Goal: Task Accomplishment & Management: Manage account settings

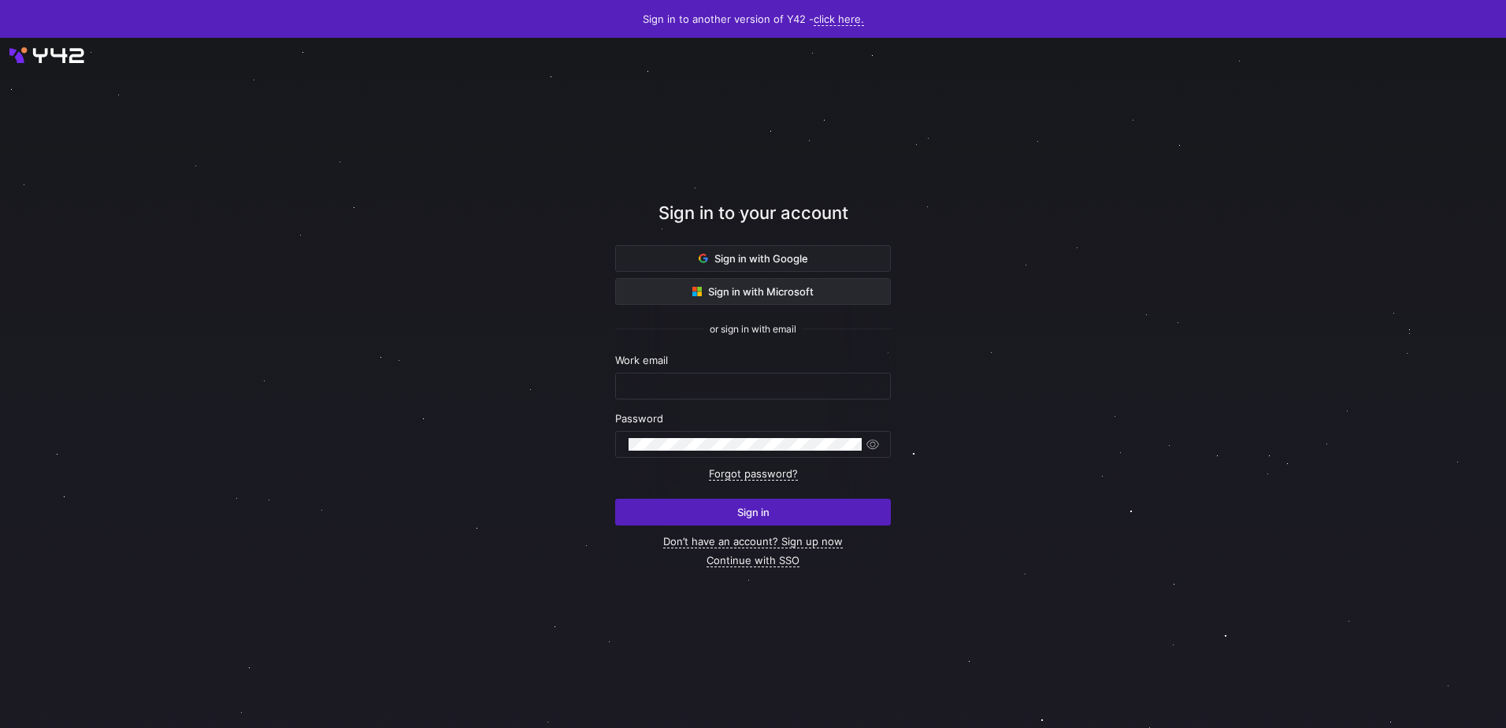
type input "[PERSON_NAME][EMAIL_ADDRESS][DOMAIN_NAME]"
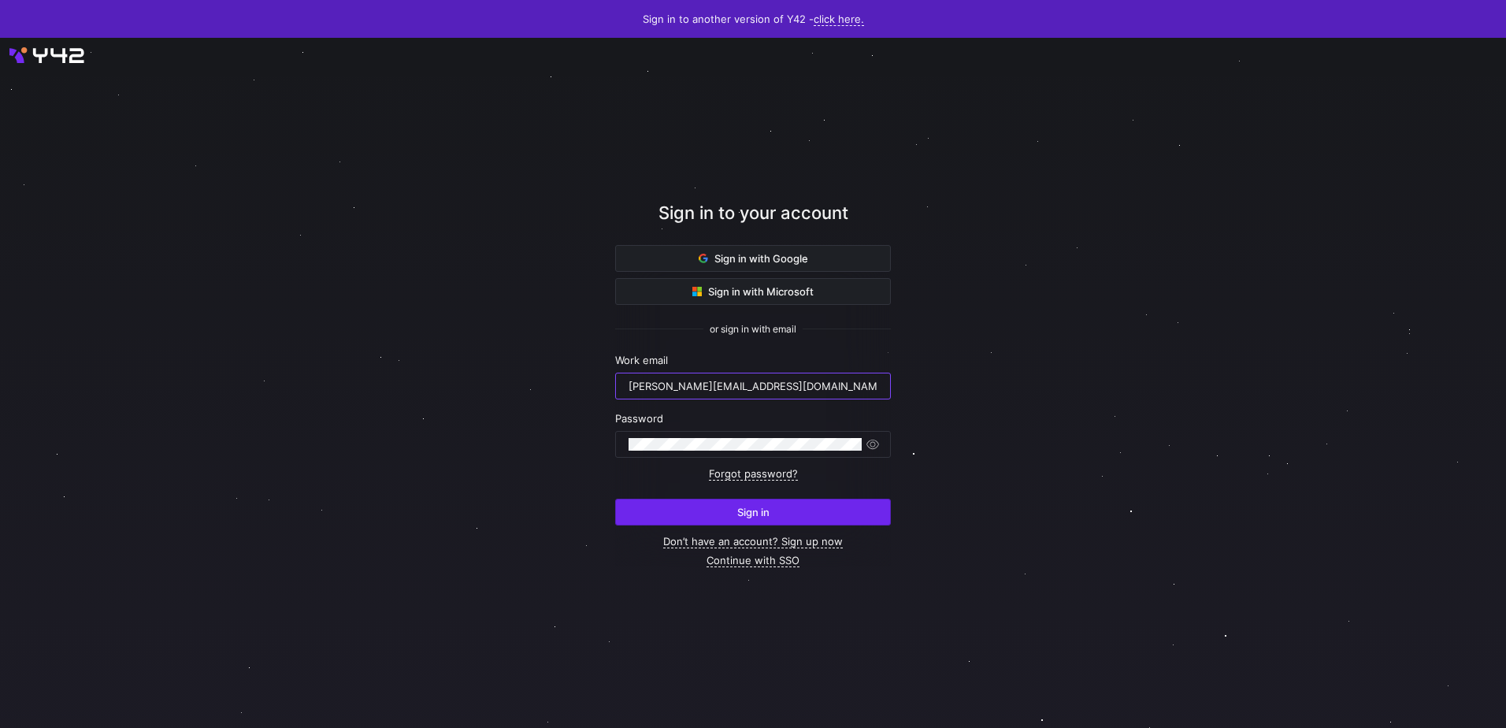
click at [757, 510] on span "Sign in" at bounding box center [753, 512] width 32 height 13
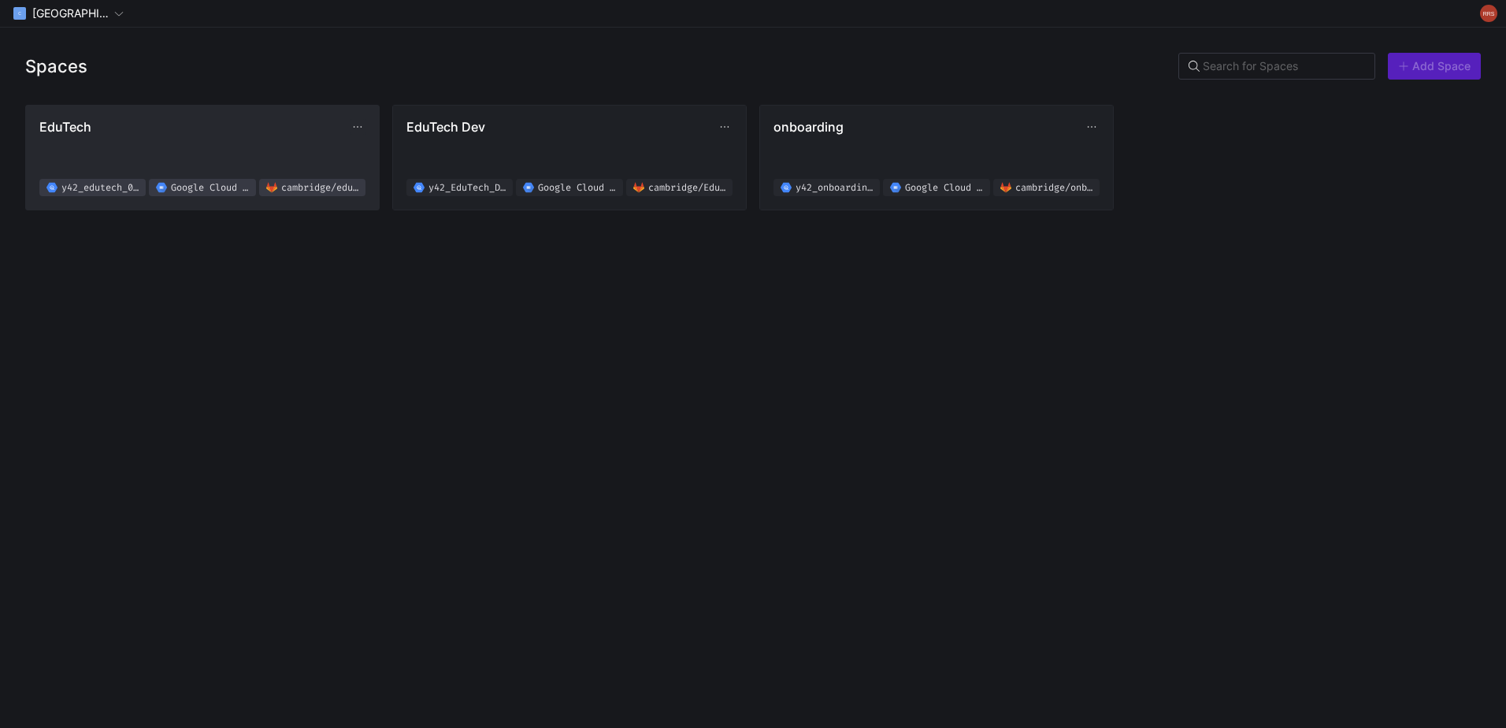
click at [116, 118] on button "EduTech y42_edutech_02f619b8d4e94d2ab8830fef0a38a076 Google Cloud Storage cambr…" at bounding box center [202, 158] width 353 height 104
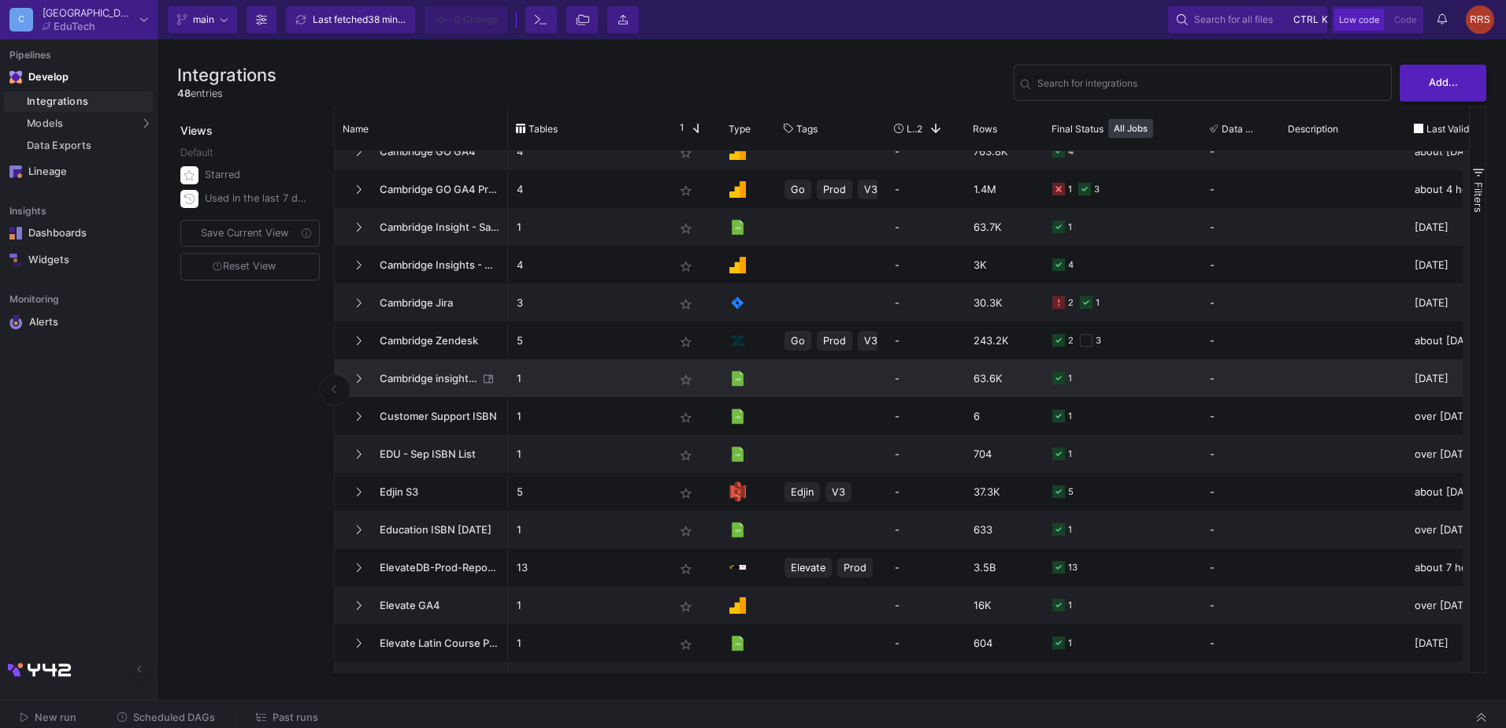
scroll to position [473, 0]
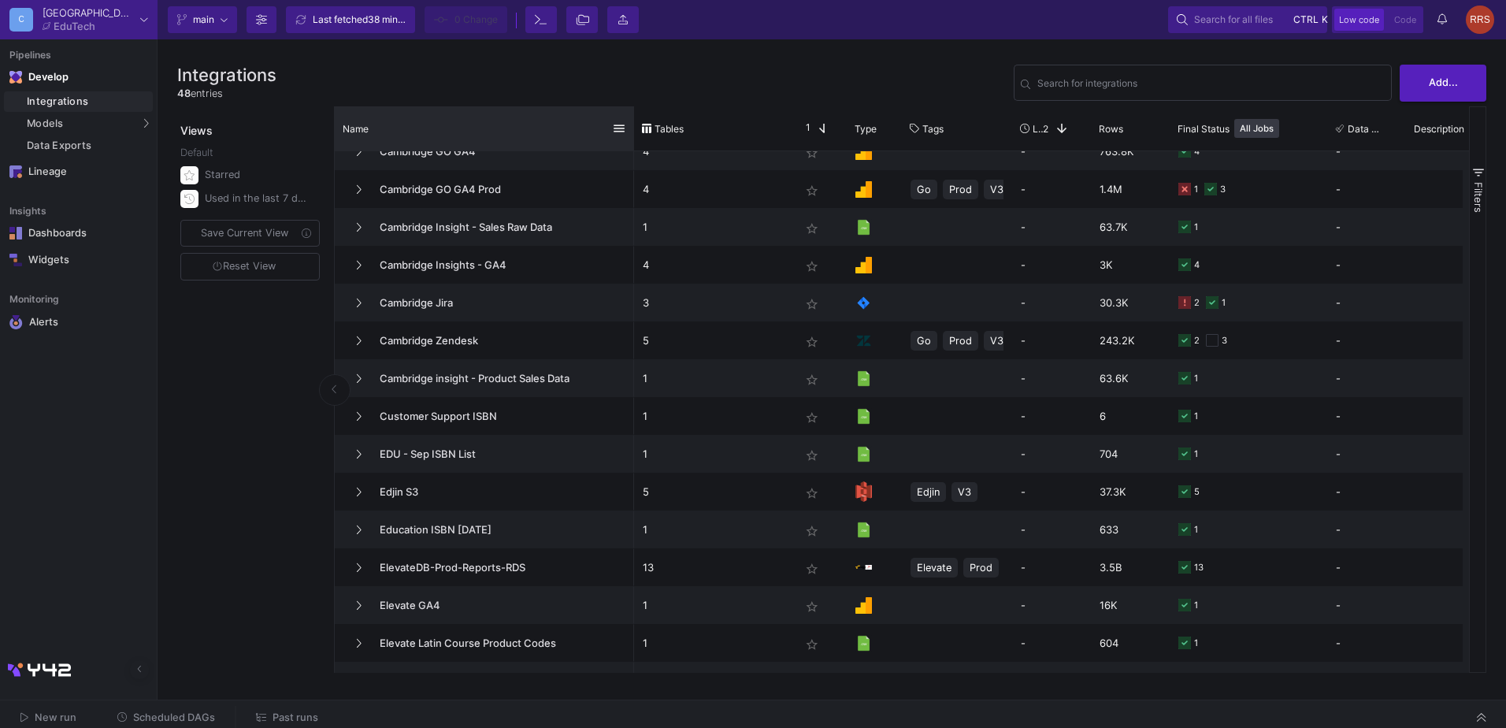
drag, startPoint x: 505, startPoint y: 135, endPoint x: 631, endPoint y: 142, distance: 126.2
click at [631, 142] on div at bounding box center [634, 128] width 6 height 44
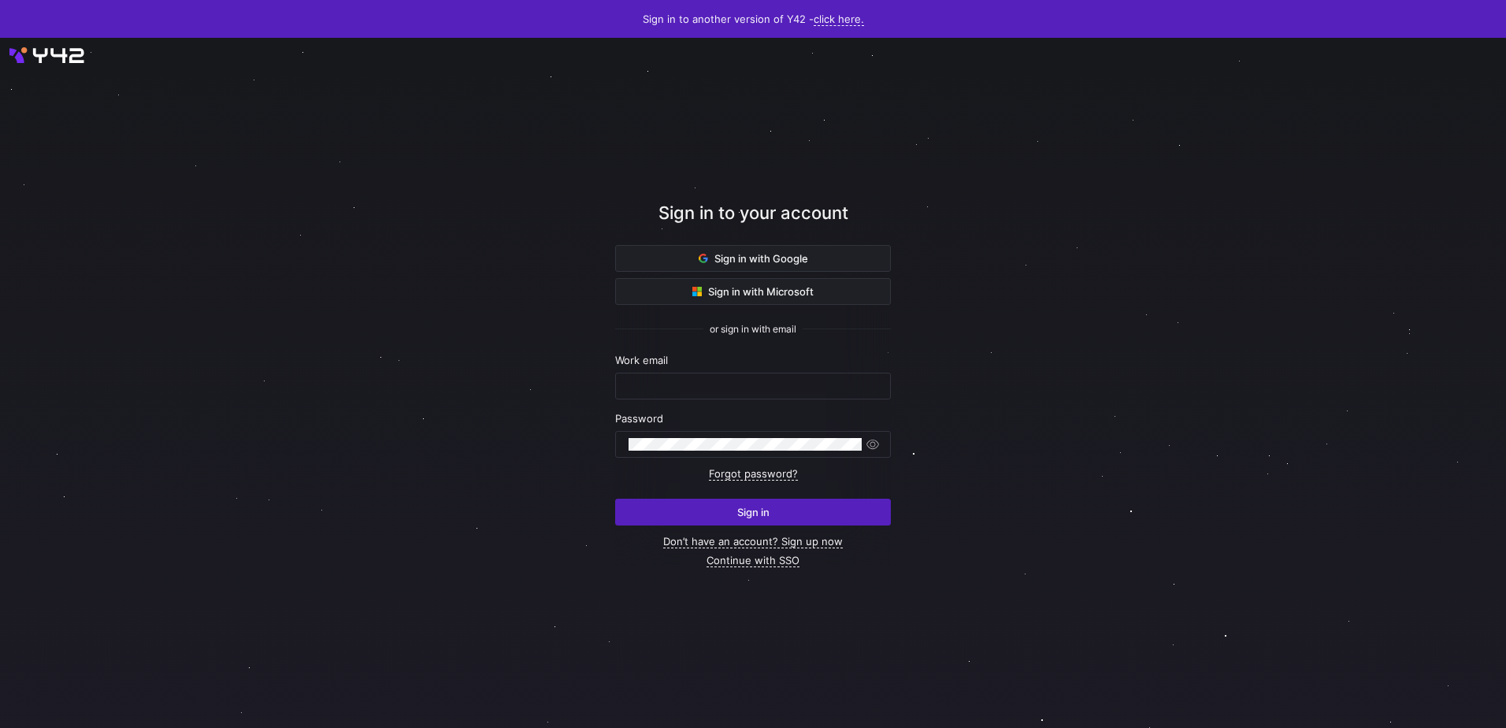
type input "[PERSON_NAME][EMAIL_ADDRESS][DOMAIN_NAME]"
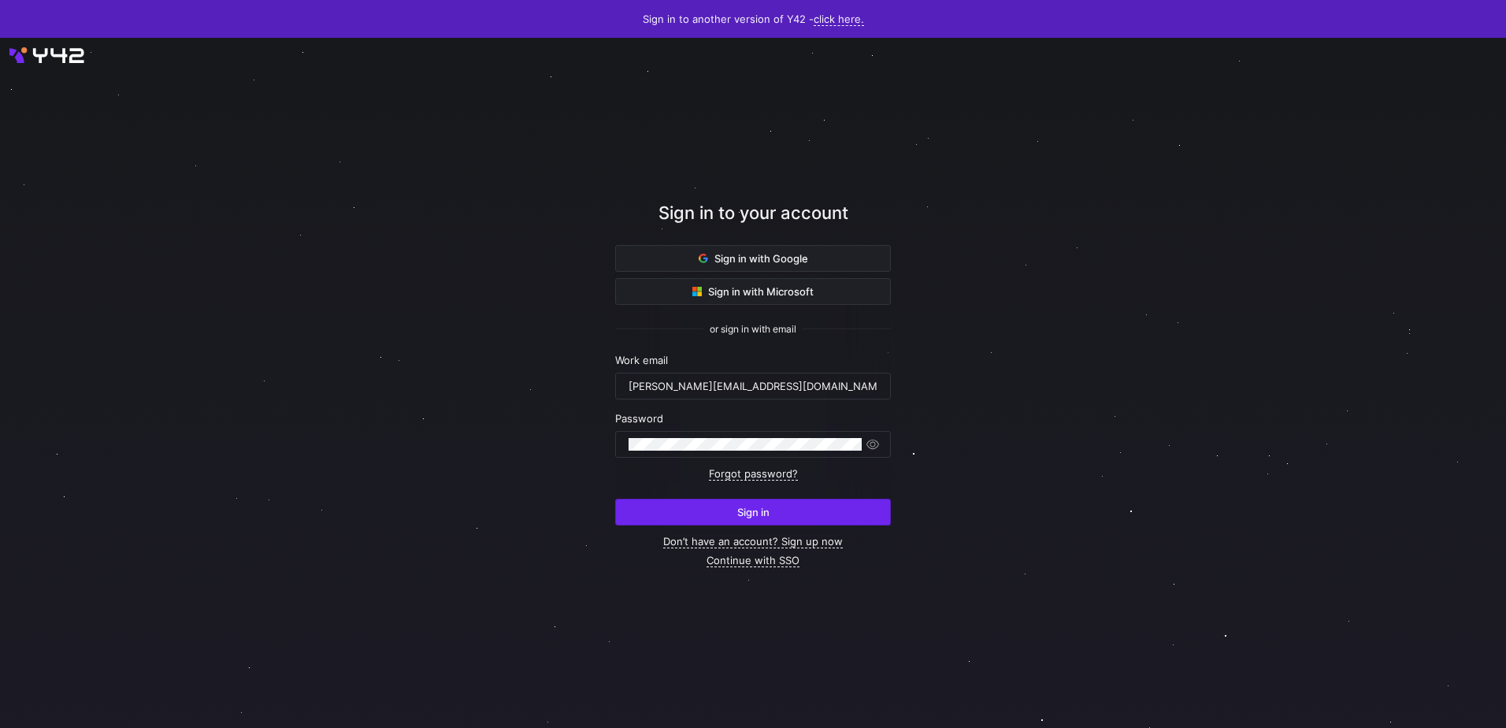
click at [734, 515] on span "submit" at bounding box center [753, 511] width 274 height 25
